Goal: Task Accomplishment & Management: Use online tool/utility

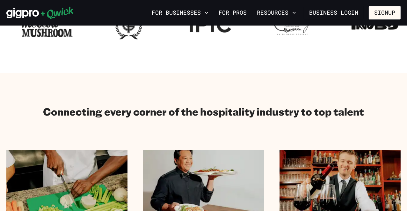
scroll to position [382, 0]
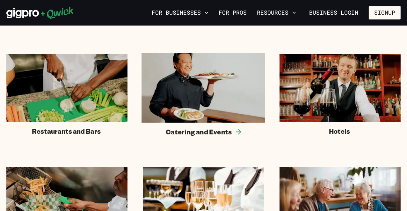
click at [212, 80] on img at bounding box center [204, 87] width 124 height 69
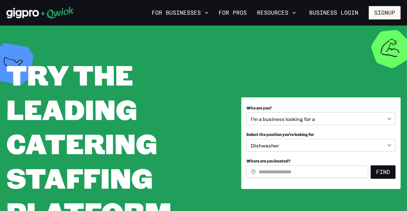
click at [272, 171] on input "Where are you located?" at bounding box center [313, 171] width 110 height 13
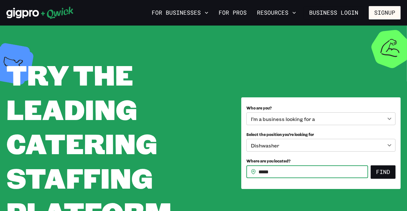
type input "*****"
click at [371, 165] on button "Find" at bounding box center [383, 171] width 25 height 13
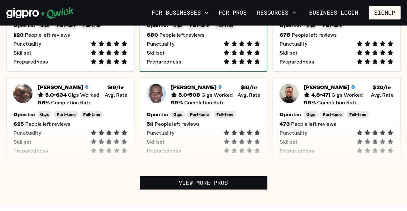
scroll to position [255, 0]
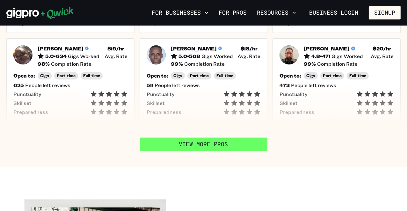
click at [196, 143] on link "View More Pros" at bounding box center [203, 143] width 127 height 13
